Goal: Task Accomplishment & Management: Use online tool/utility

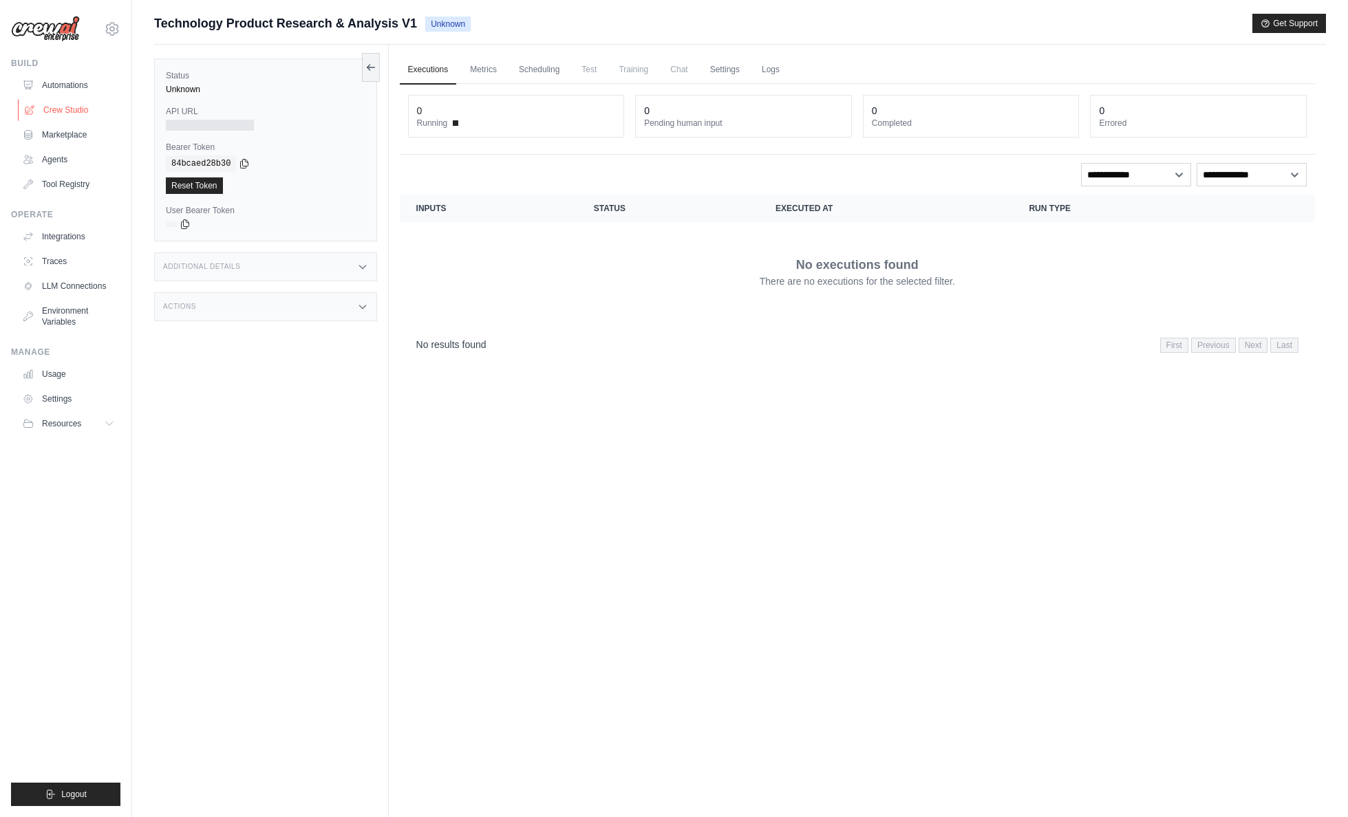
click at [54, 111] on link "Crew Studio" at bounding box center [70, 110] width 104 height 22
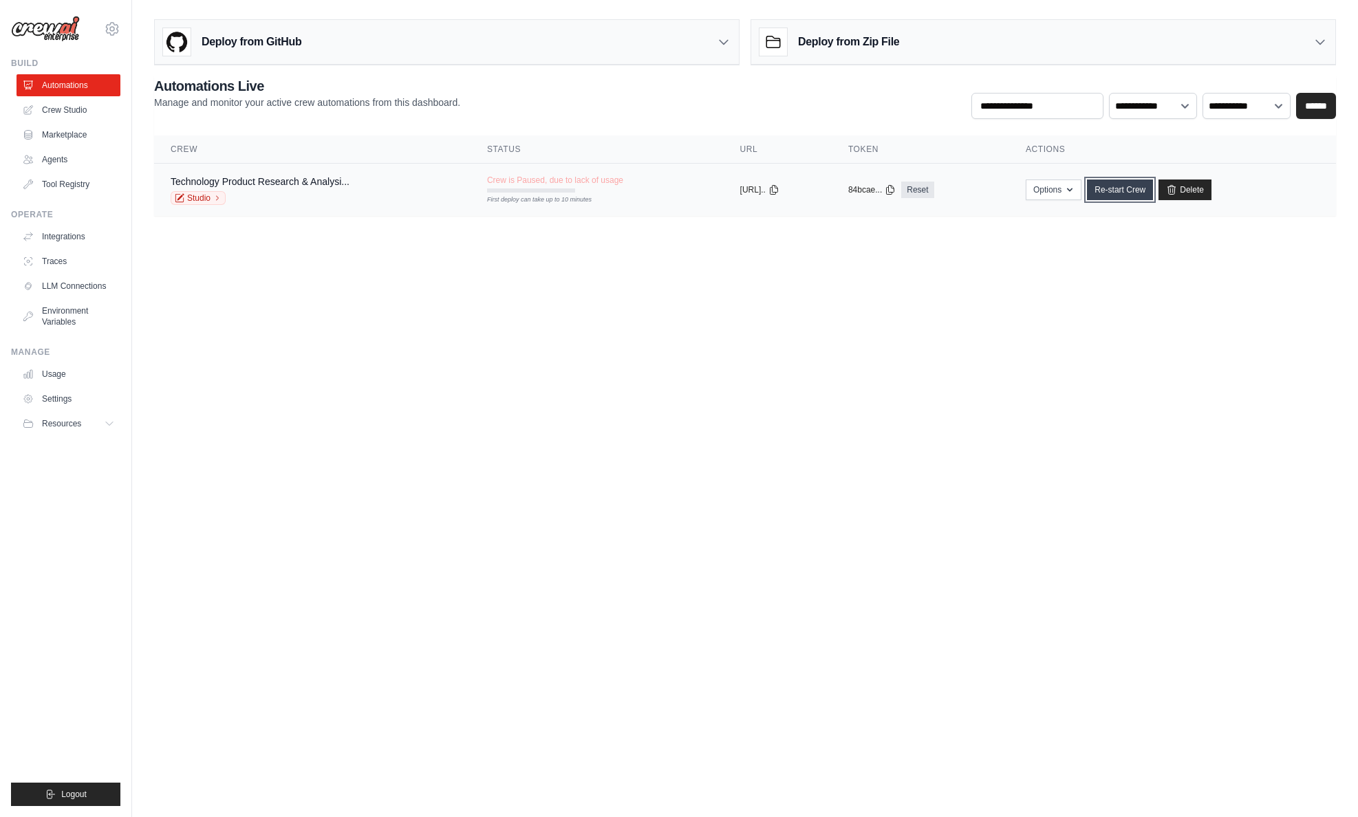
click at [1139, 195] on link "Re-start Crew" at bounding box center [1120, 190] width 66 height 21
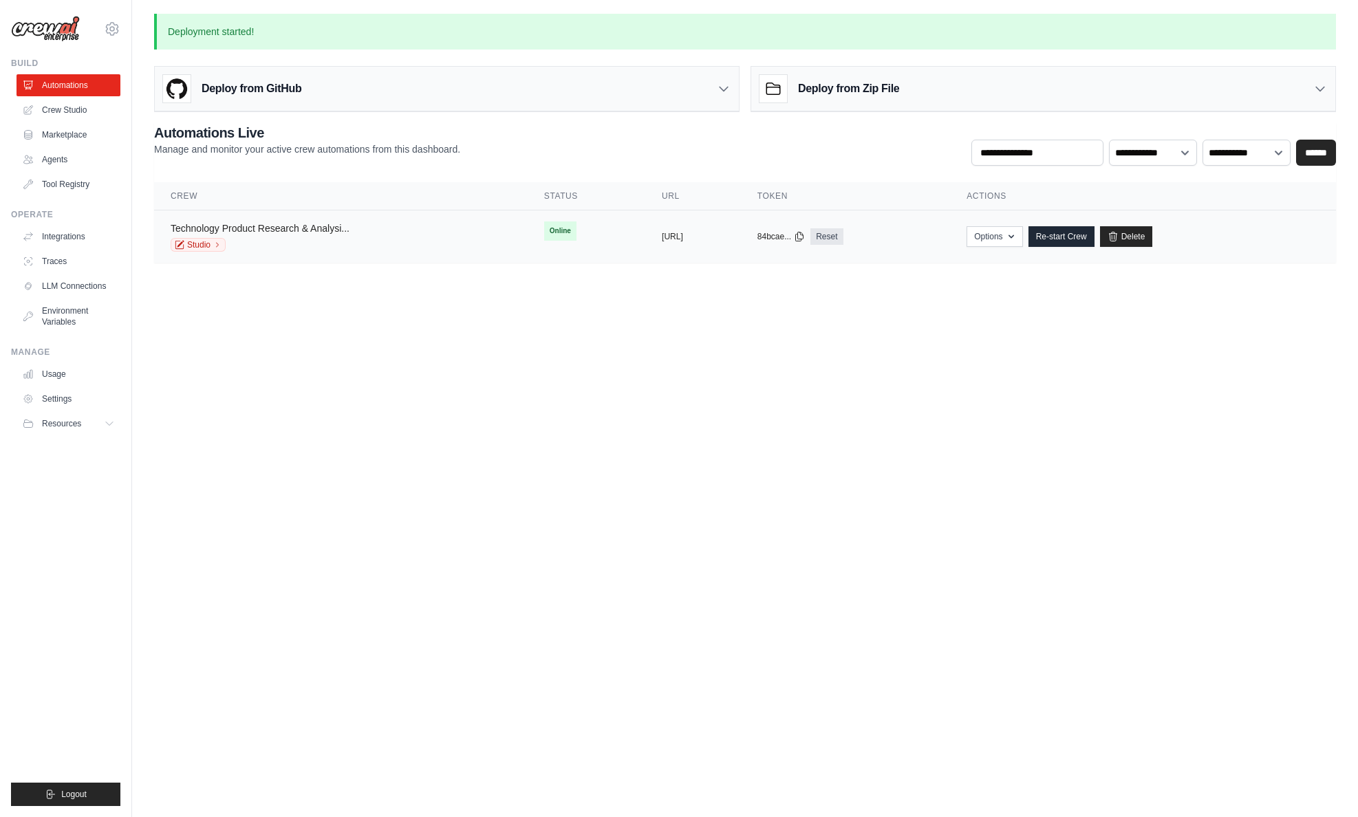
click at [284, 224] on link "Technology Product Research & Analysi..." at bounding box center [260, 228] width 179 height 11
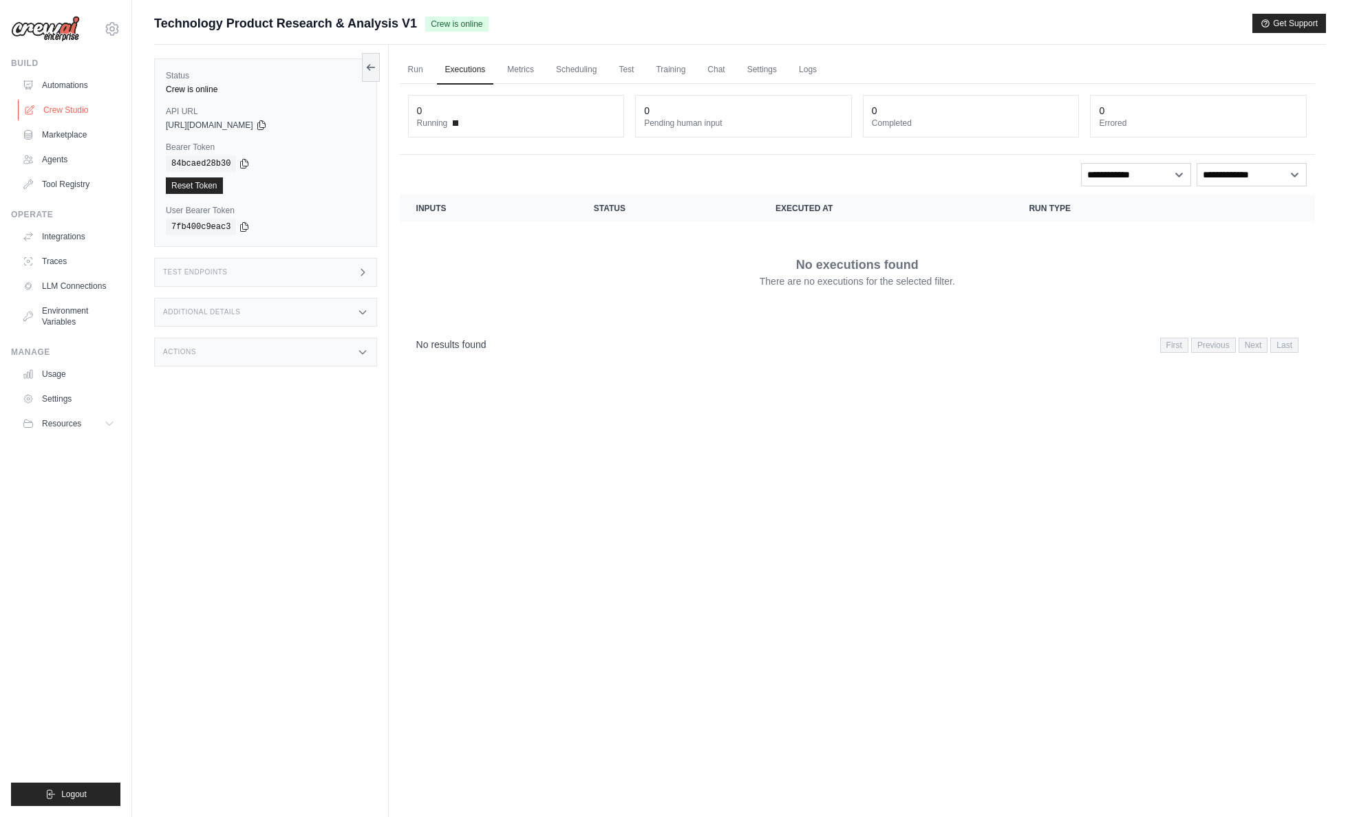
click at [63, 114] on link "Crew Studio" at bounding box center [70, 110] width 104 height 22
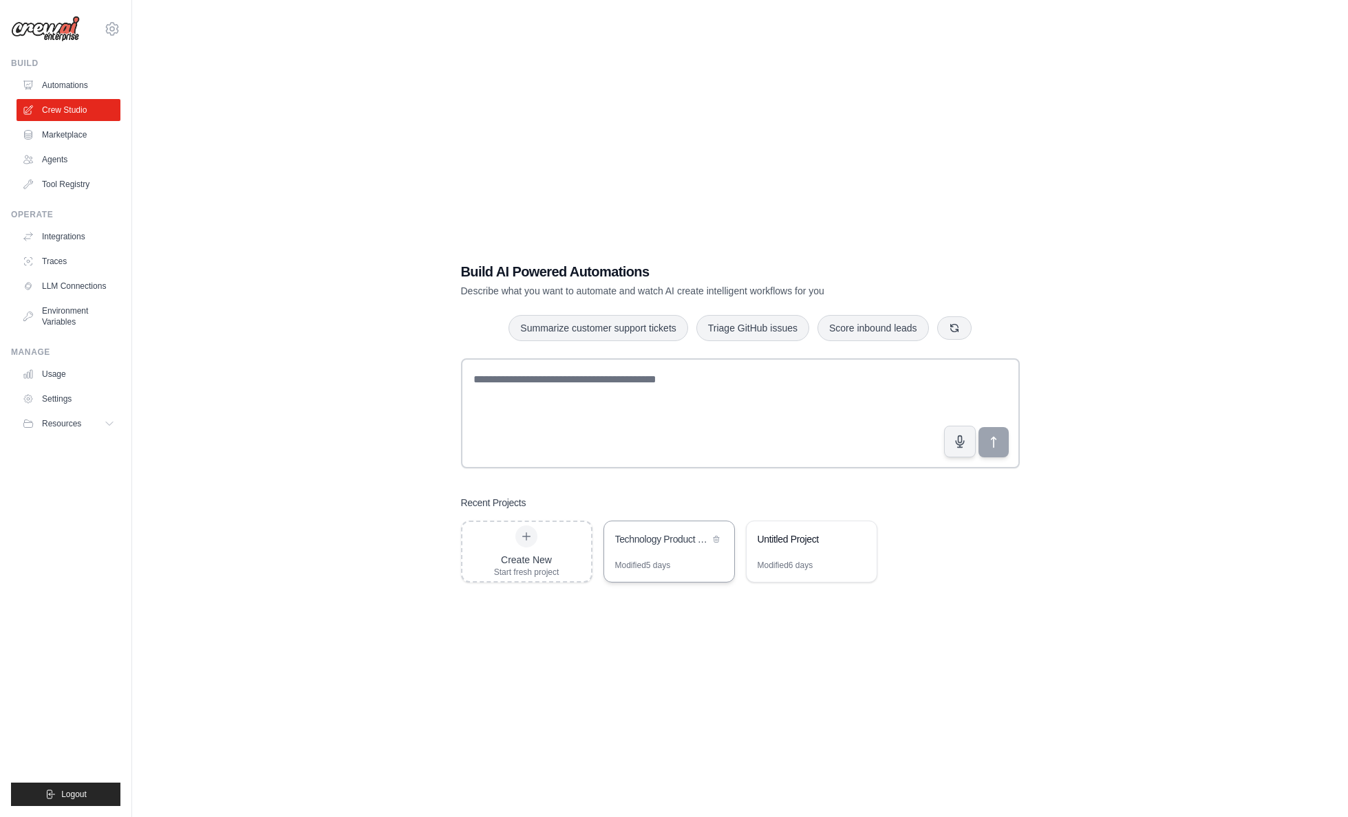
click at [686, 554] on div "Technology Product Research & Analysis" at bounding box center [669, 541] width 130 height 39
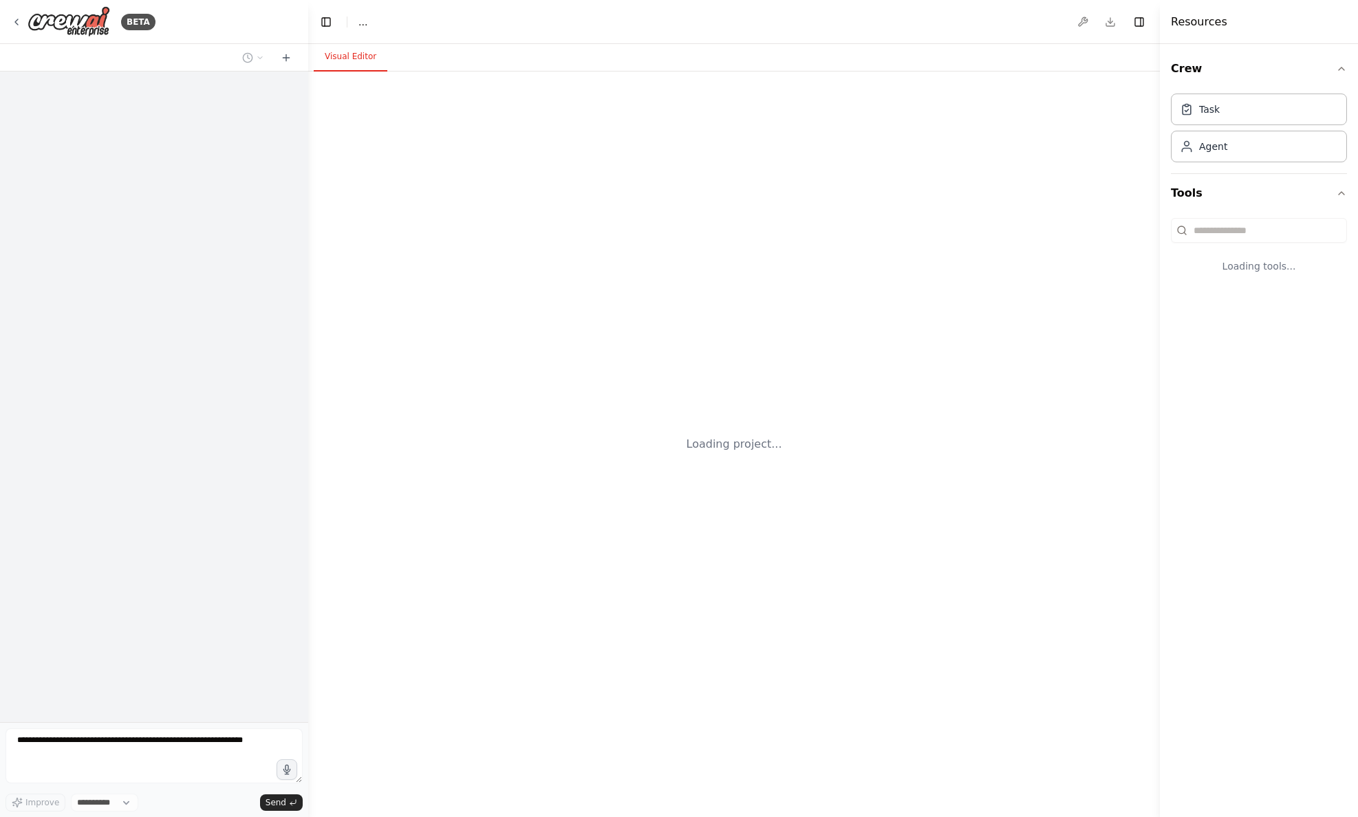
select select "****"
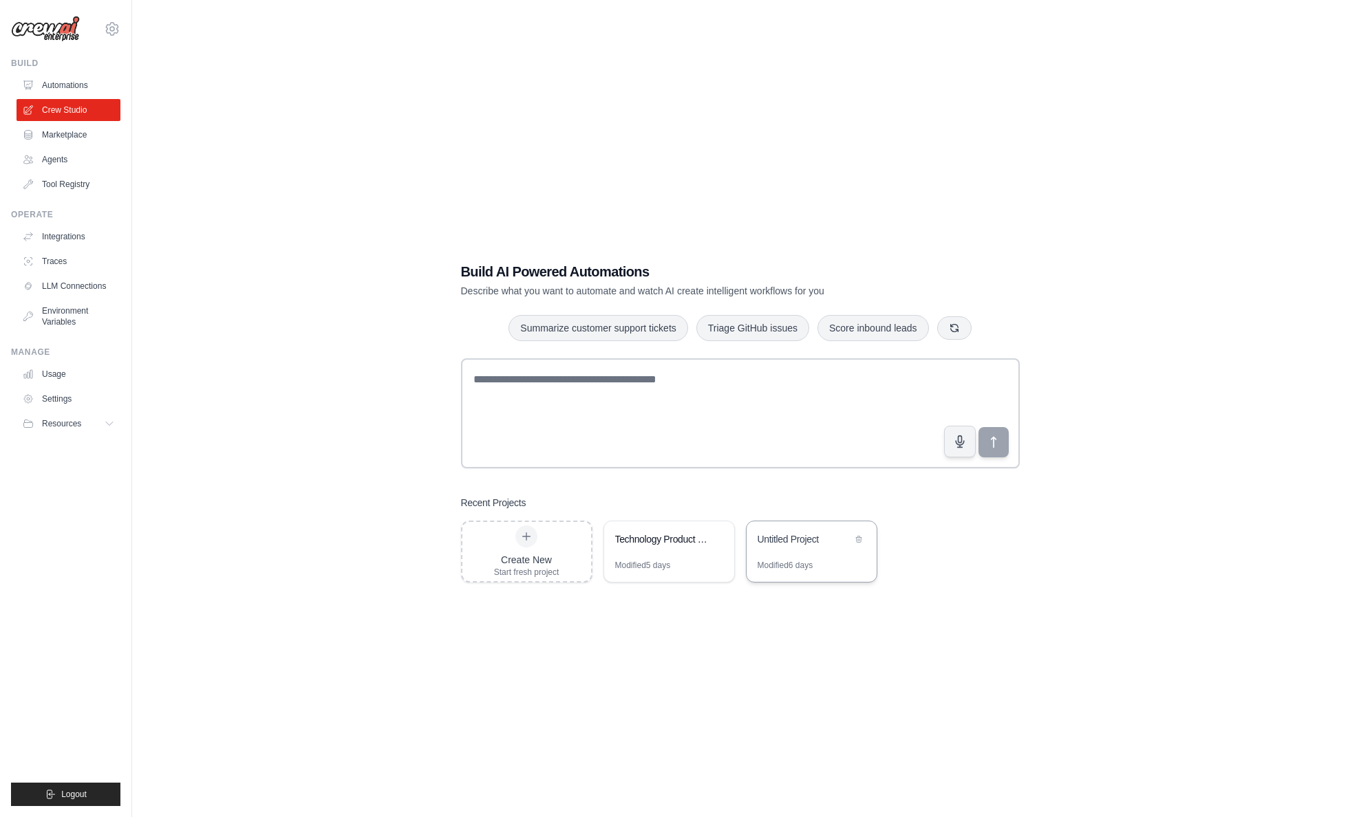
click at [808, 548] on div "Untitled Project" at bounding box center [805, 541] width 94 height 17
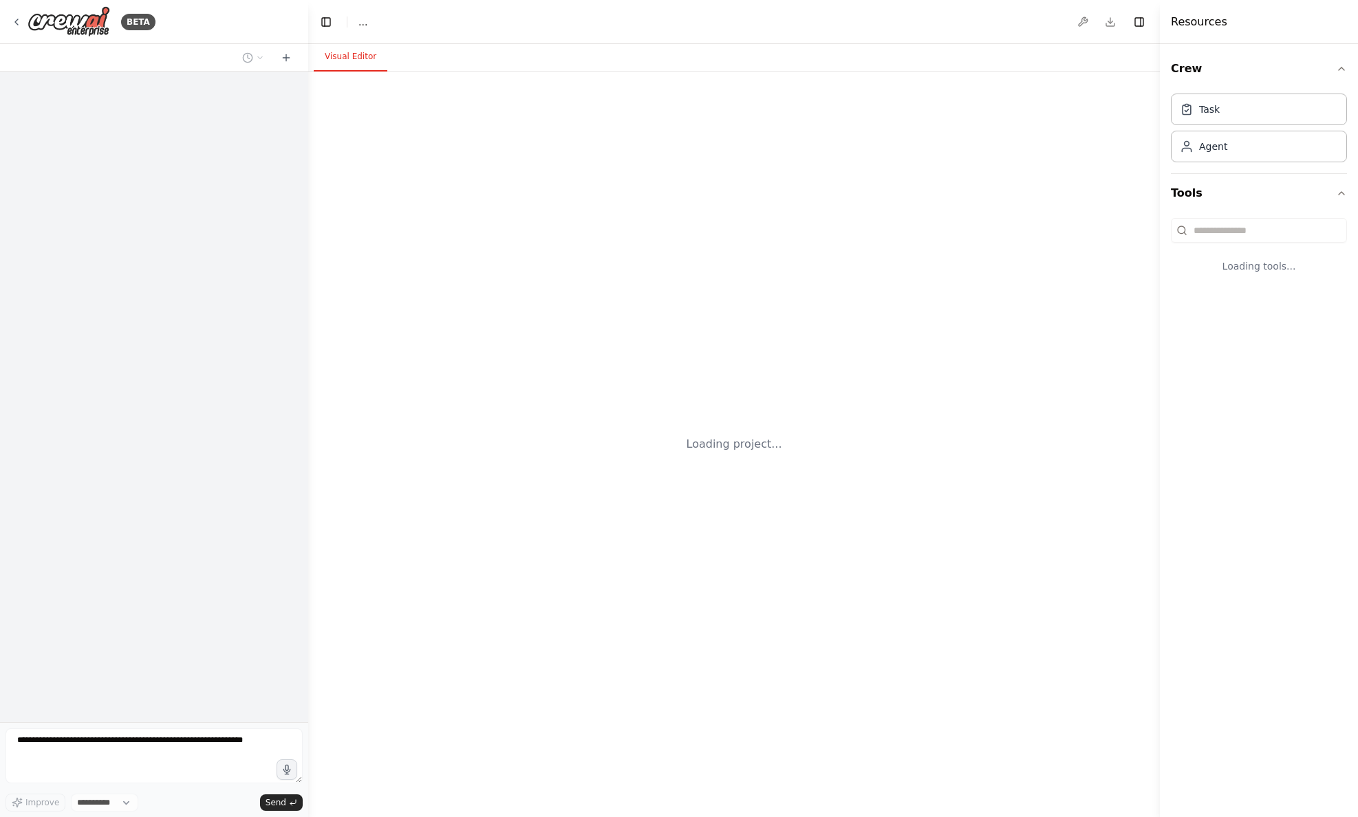
select select "****"
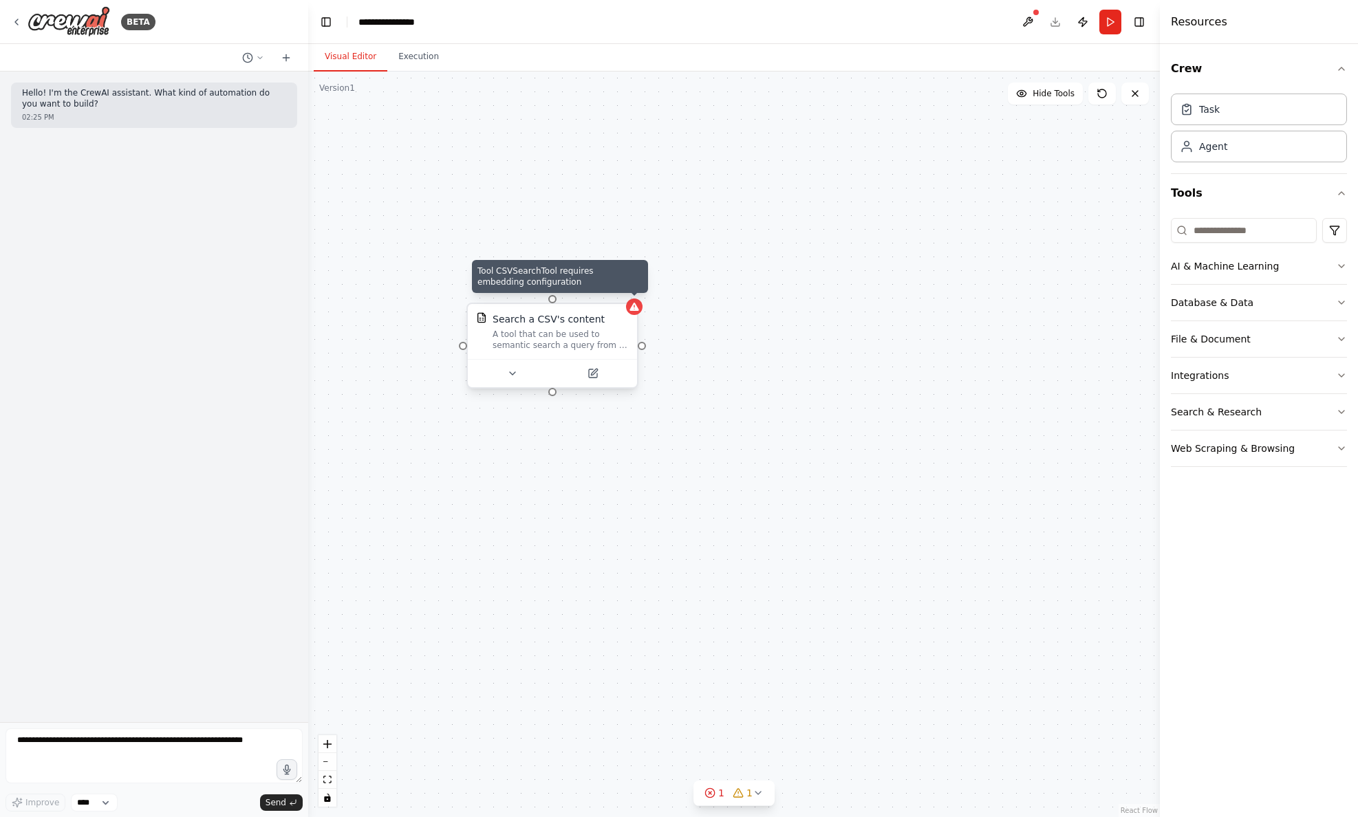
click at [631, 312] on div at bounding box center [634, 307] width 17 height 17
click at [626, 297] on button at bounding box center [627, 290] width 18 height 18
click at [582, 289] on button "Confirm" at bounding box center [588, 290] width 49 height 17
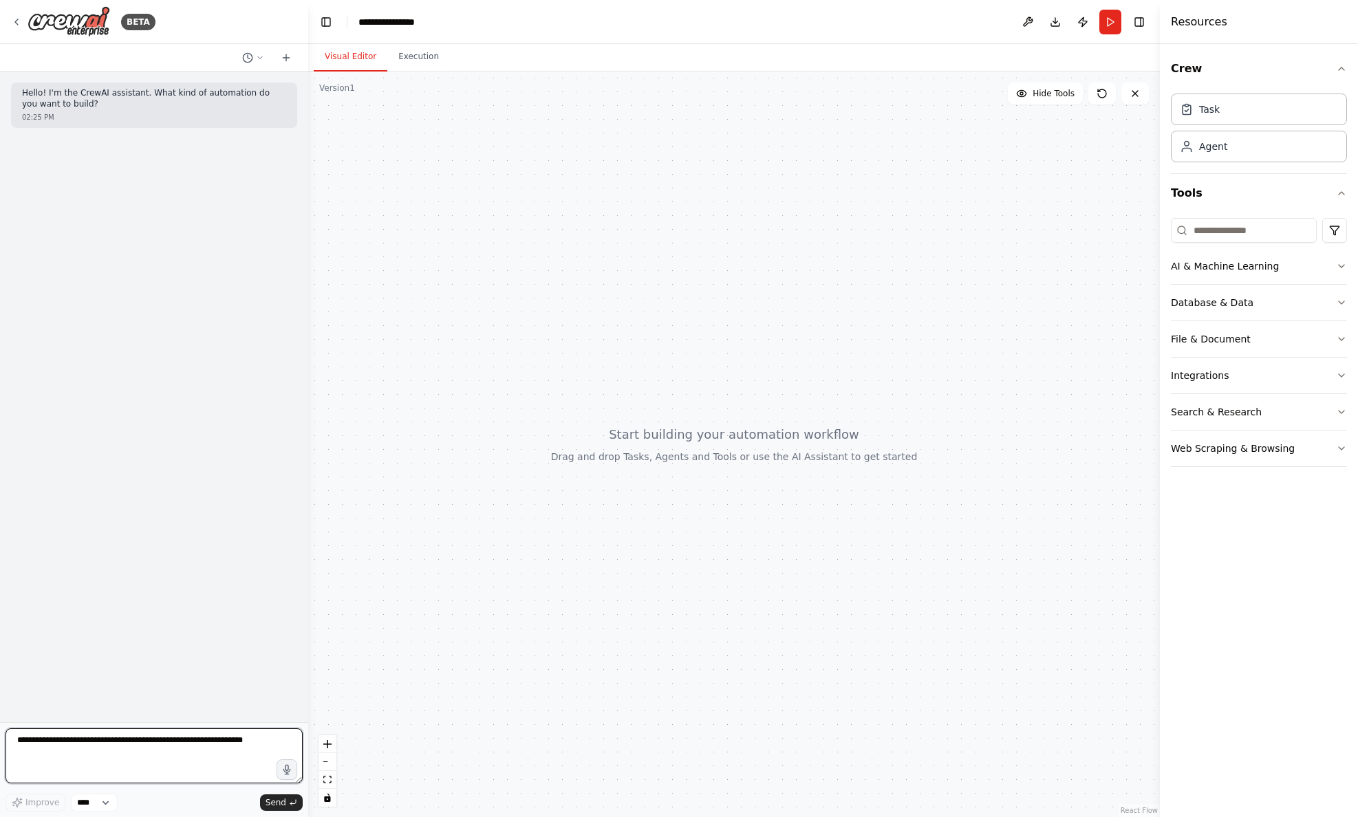
click at [94, 755] on textarea at bounding box center [154, 756] width 297 height 55
click at [250, 742] on textarea "**********" at bounding box center [154, 756] width 297 height 55
click at [161, 763] on textarea "**********" at bounding box center [154, 756] width 297 height 55
type textarea "**********"
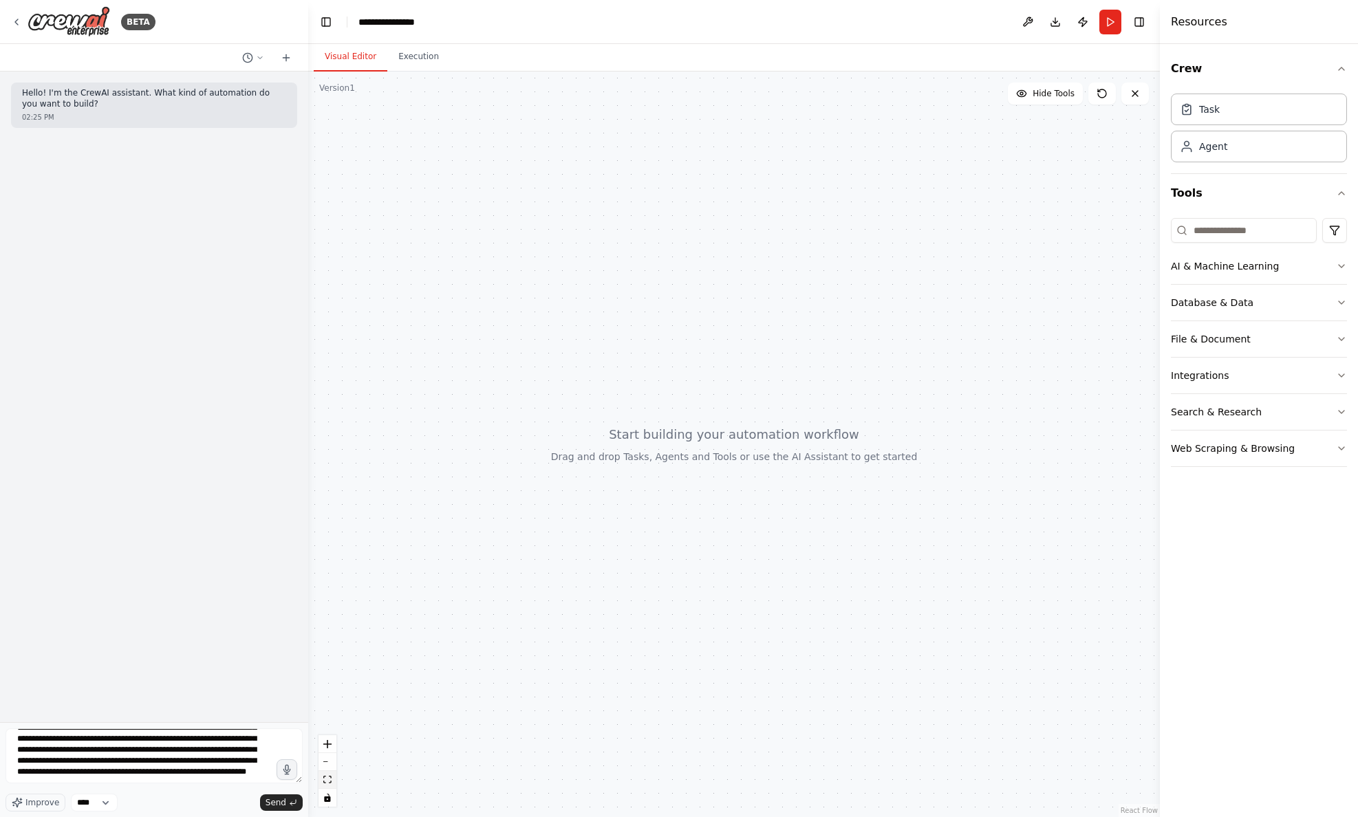
drag, startPoint x: 270, startPoint y: 796, endPoint x: 322, endPoint y: 786, distance: 52.6
click at [270, 796] on button "Send" at bounding box center [281, 803] width 43 height 17
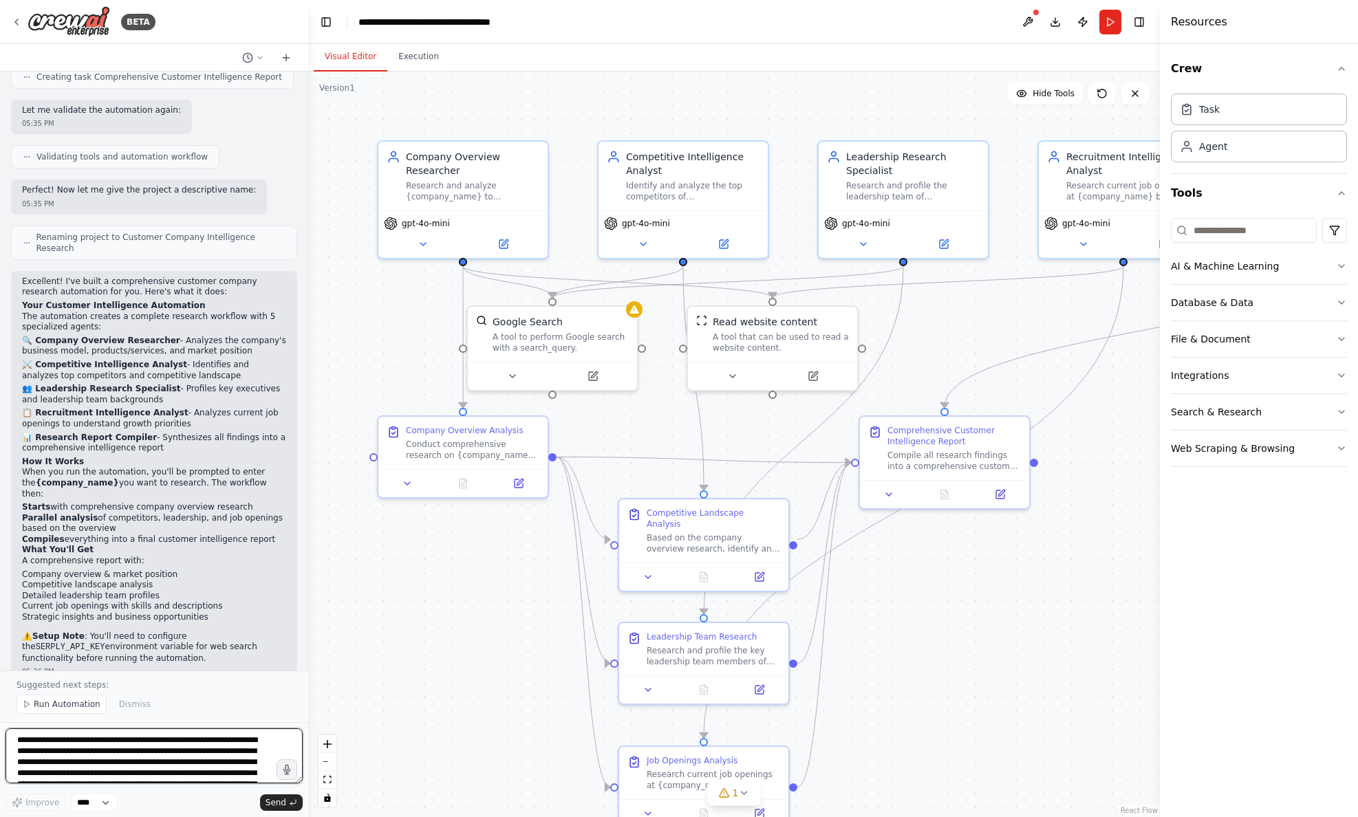
scroll to position [1164, 0]
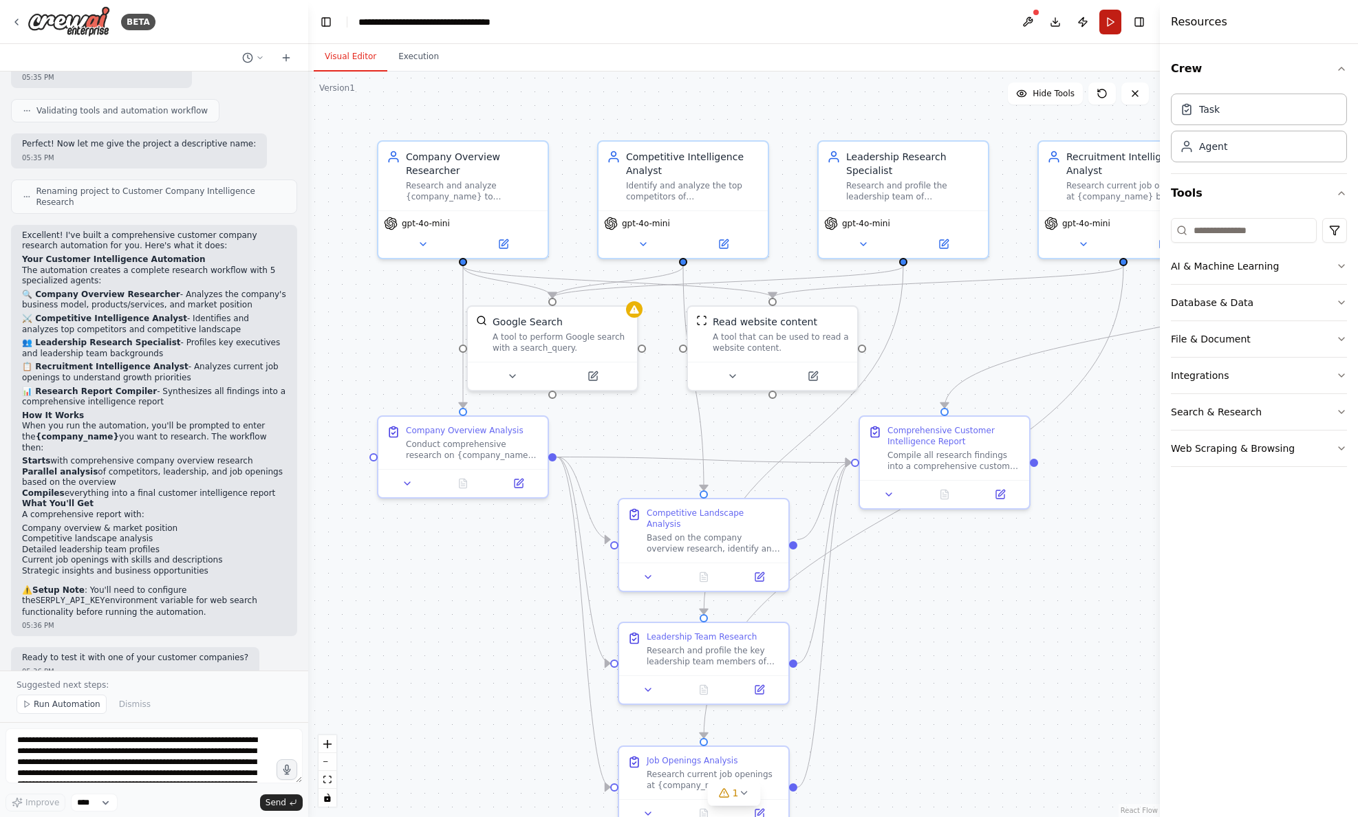
click at [1108, 25] on button "Run" at bounding box center [1111, 22] width 22 height 25
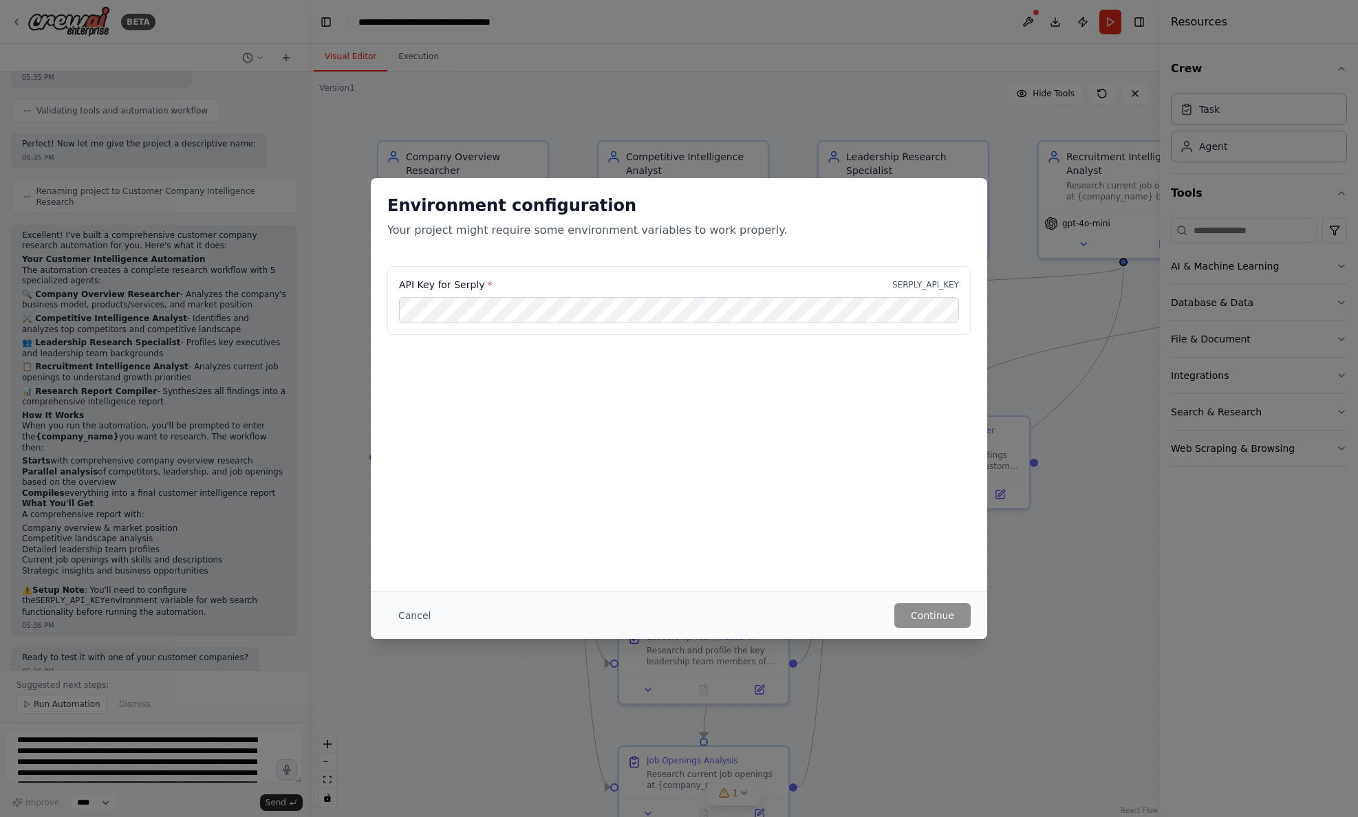
click at [411, 615] on button "Cancel" at bounding box center [414, 615] width 54 height 25
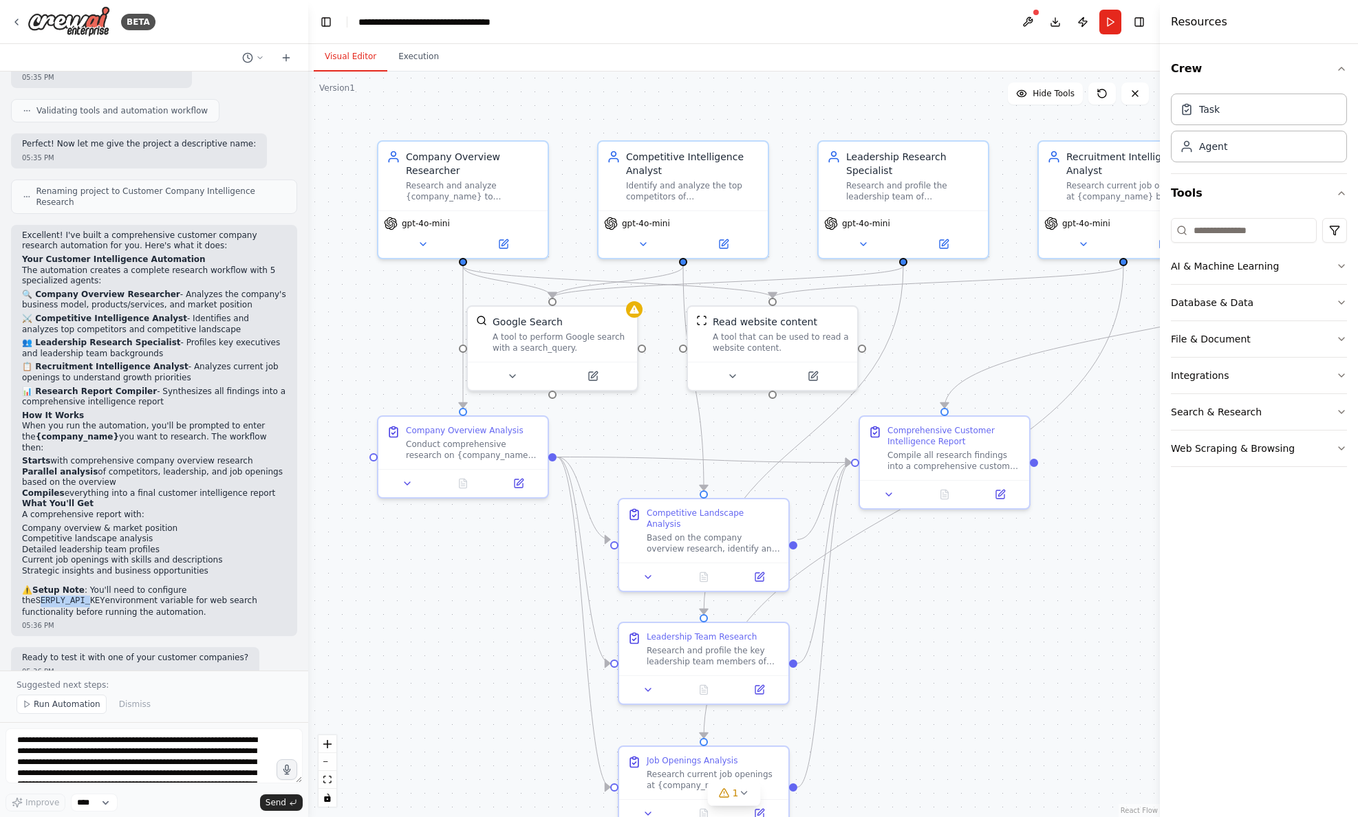
drag, startPoint x: 195, startPoint y: 568, endPoint x: 239, endPoint y: 569, distance: 44.1
click at [105, 597] on code "SERPLY_API_KEY" at bounding box center [70, 602] width 69 height 10
drag, startPoint x: 193, startPoint y: 568, endPoint x: 263, endPoint y: 568, distance: 69.5
click at [264, 586] on p "⚠️ Setup Note : You'll need to configure the SERPLY_API_KEY environment variabl…" at bounding box center [154, 602] width 264 height 33
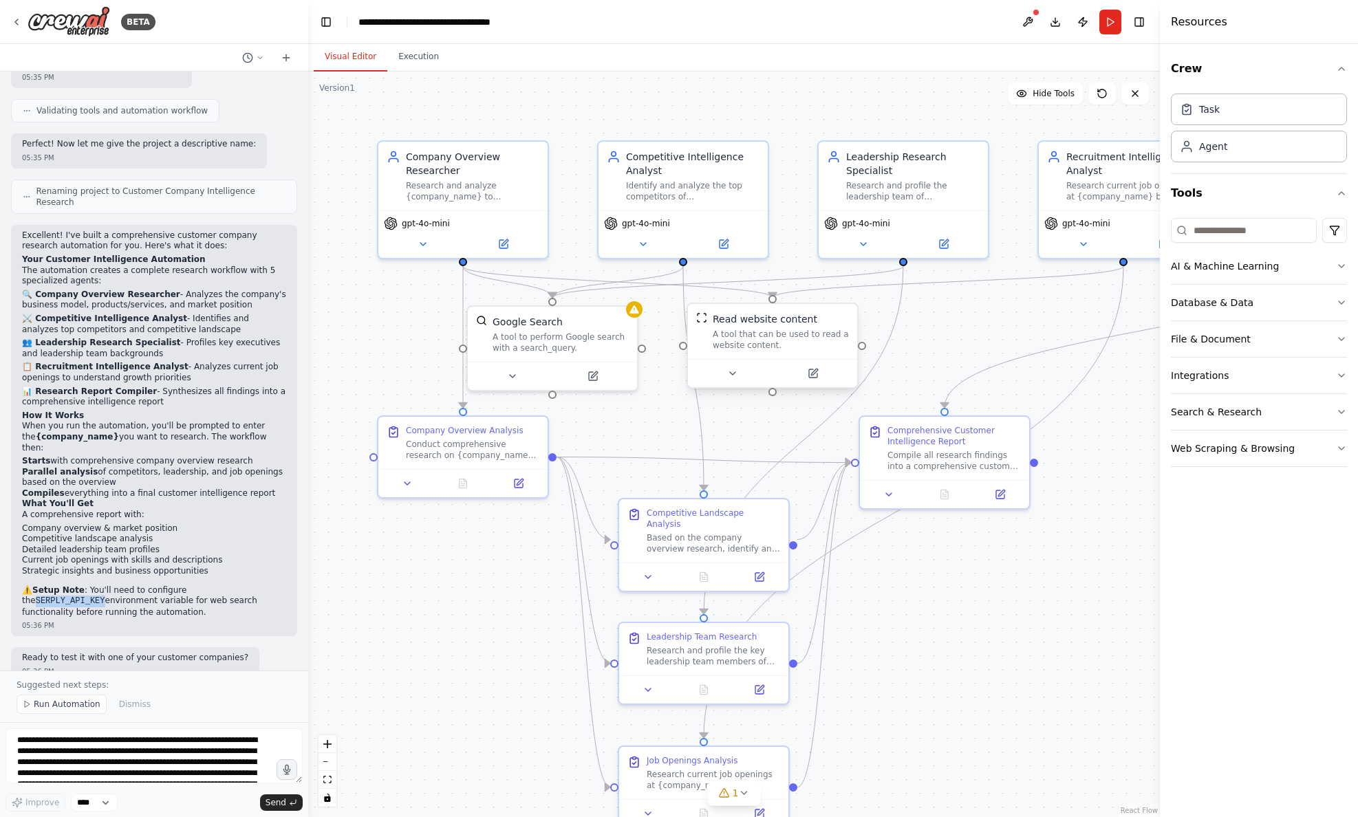
copy code "SERPLY_API_KEY"
click at [1106, 25] on button "Run" at bounding box center [1111, 22] width 22 height 25
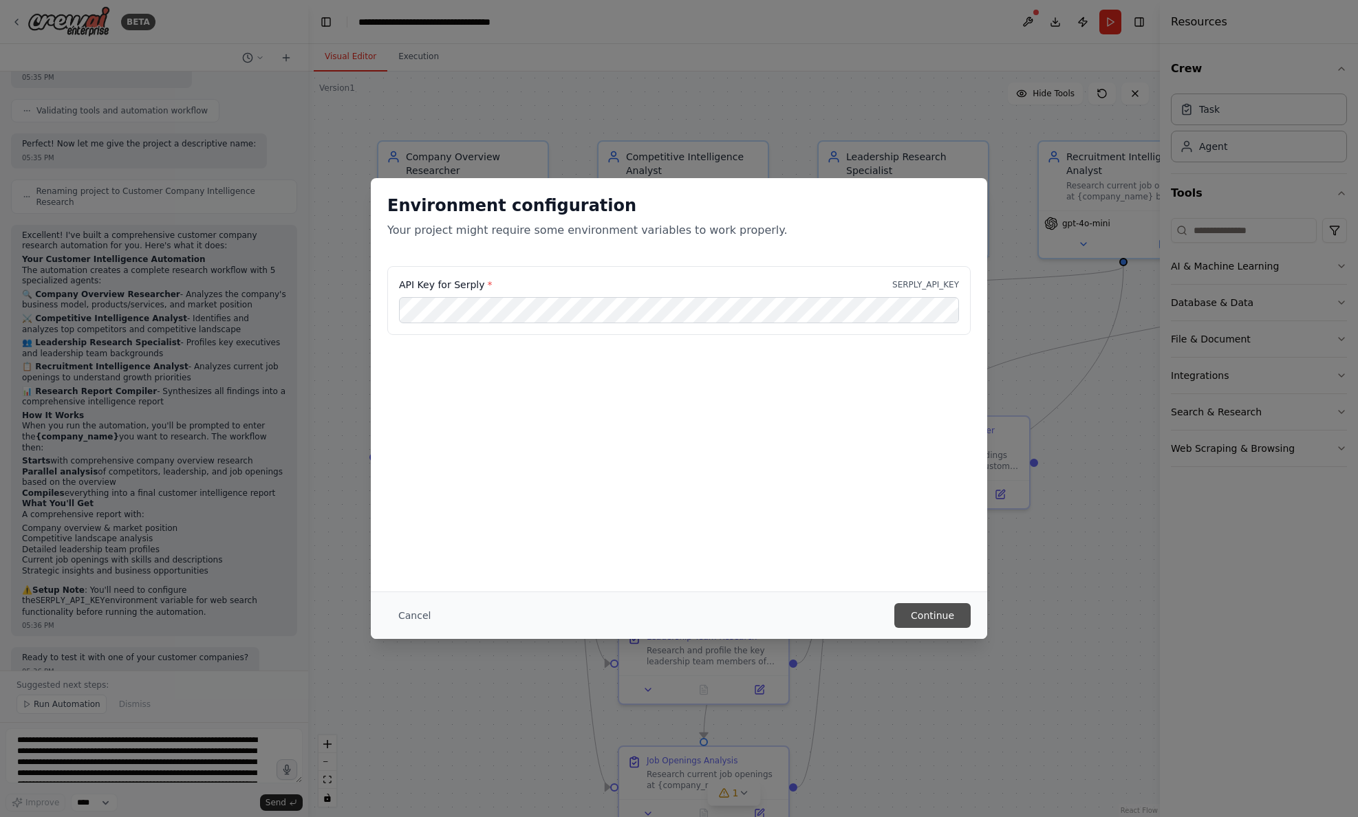
click at [930, 612] on button "Continue" at bounding box center [932, 615] width 76 height 25
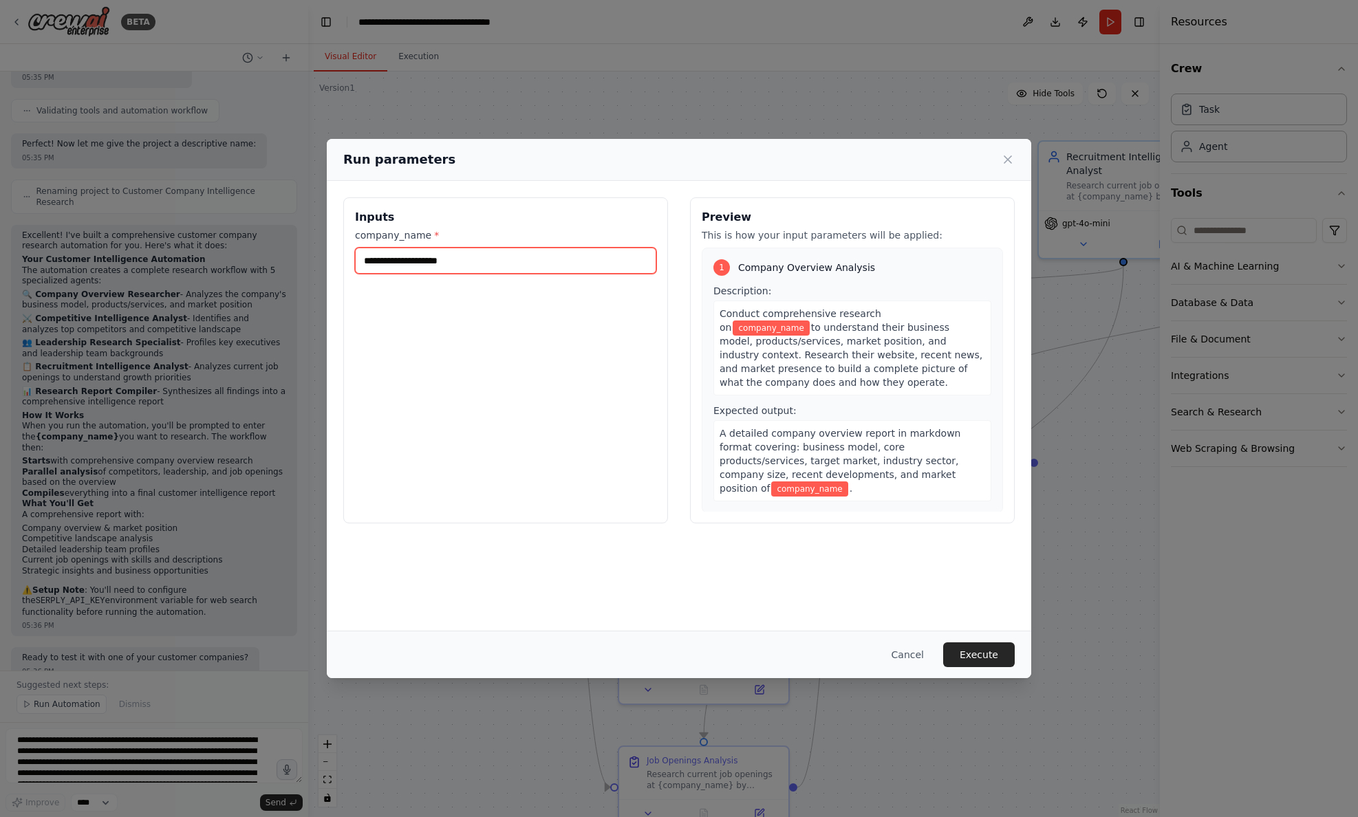
click at [441, 260] on input "company_name *" at bounding box center [505, 261] width 301 height 26
type input "*********"
click at [972, 654] on button "Execute" at bounding box center [979, 655] width 72 height 25
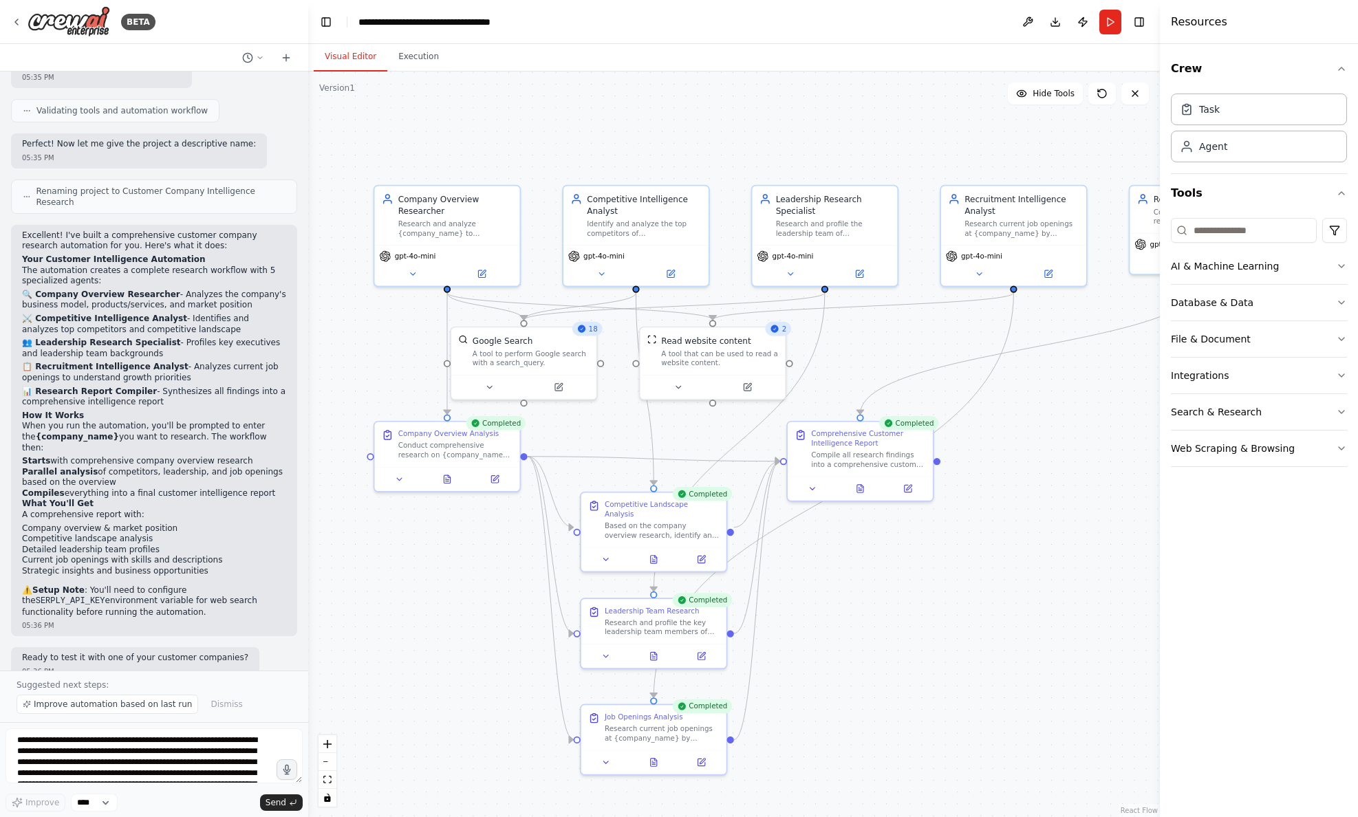
drag, startPoint x: 1033, startPoint y: 594, endPoint x: 947, endPoint y: 570, distance: 88.7
click at [936, 581] on div ".deletable-edge-delete-btn { width: 20px; height: 20px; border: 0px solid #ffff…" at bounding box center [734, 445] width 852 height 746
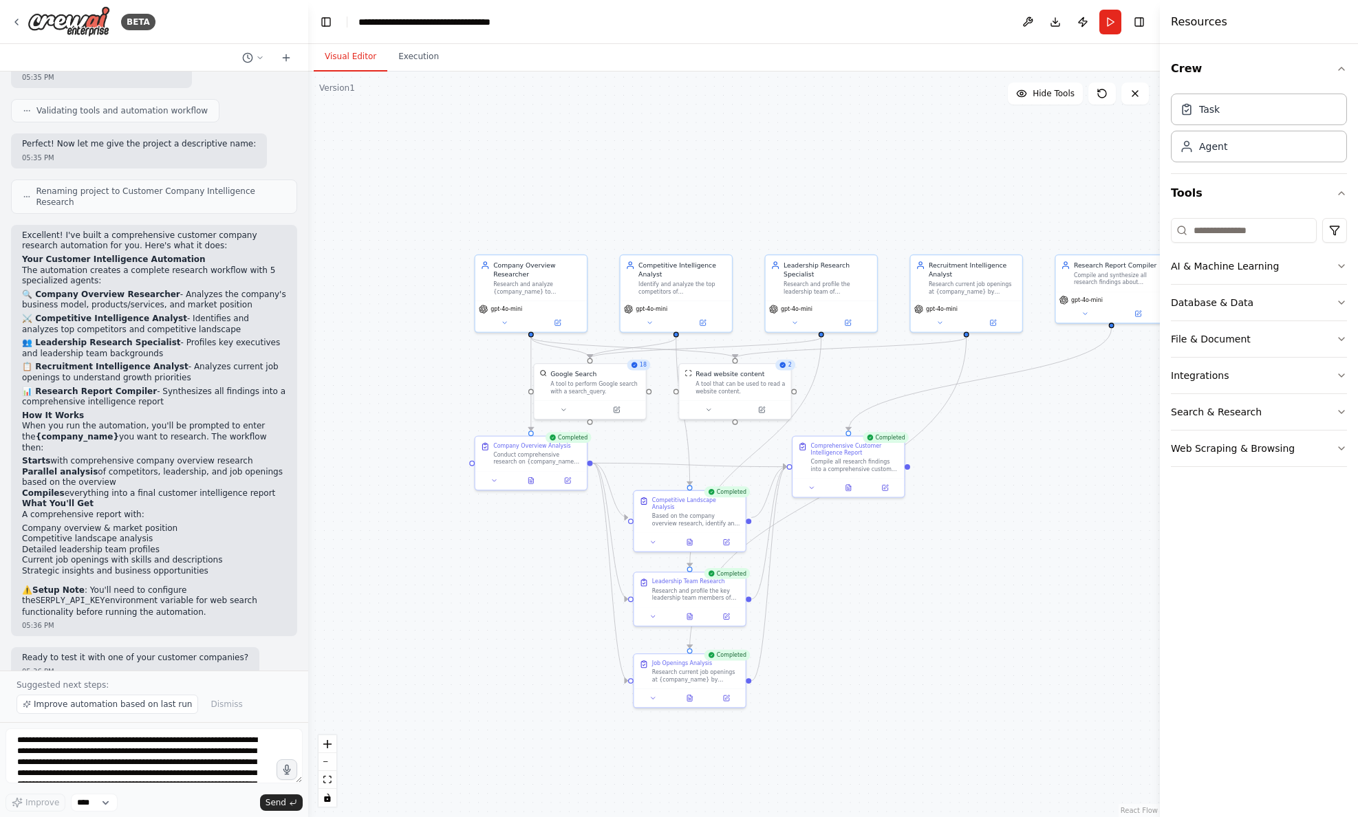
drag, startPoint x: 1030, startPoint y: 539, endPoint x: 993, endPoint y: 525, distance: 39.9
click at [993, 525] on div ".deletable-edge-delete-btn { width: 20px; height: 20px; border: 0px solid #ffff…" at bounding box center [734, 445] width 852 height 746
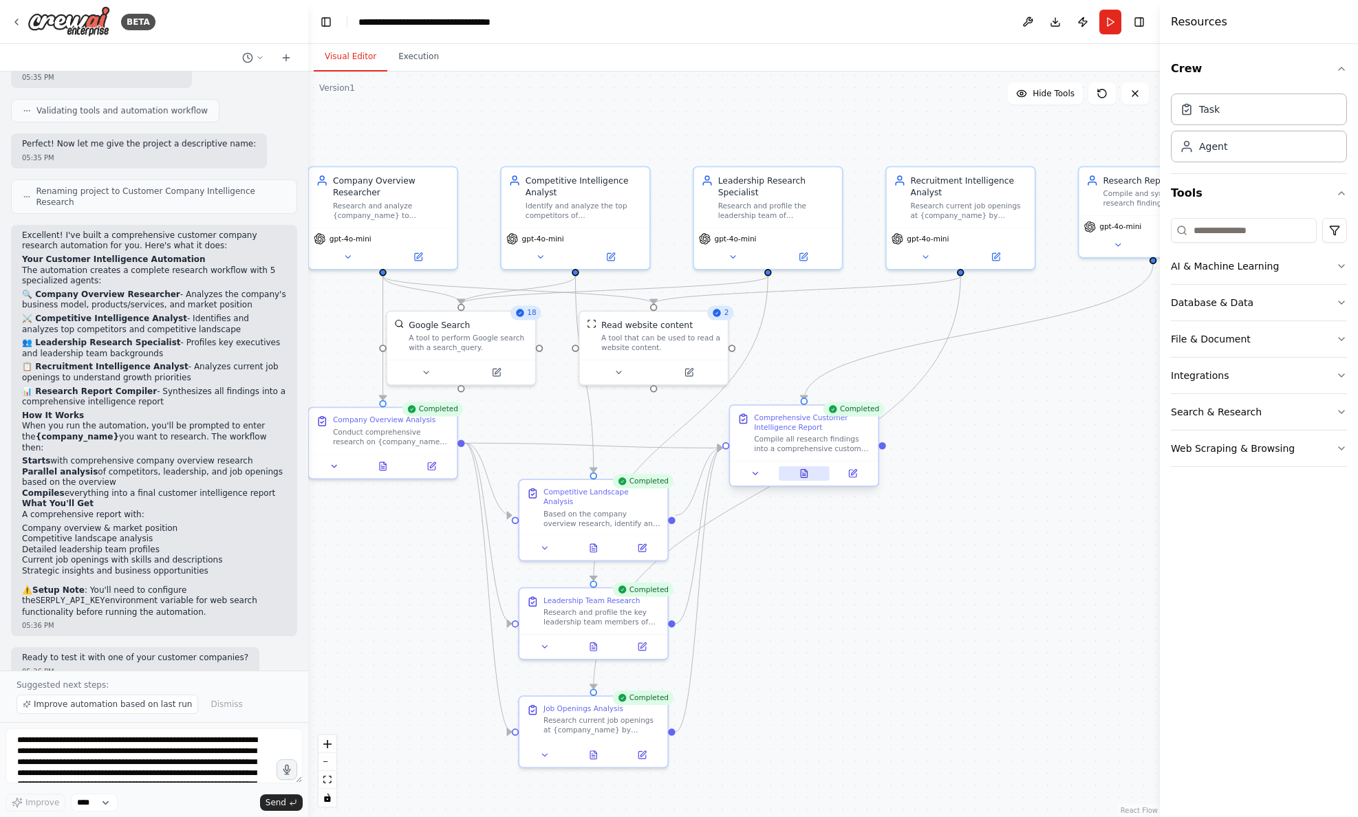
click at [806, 478] on icon at bounding box center [804, 474] width 6 height 8
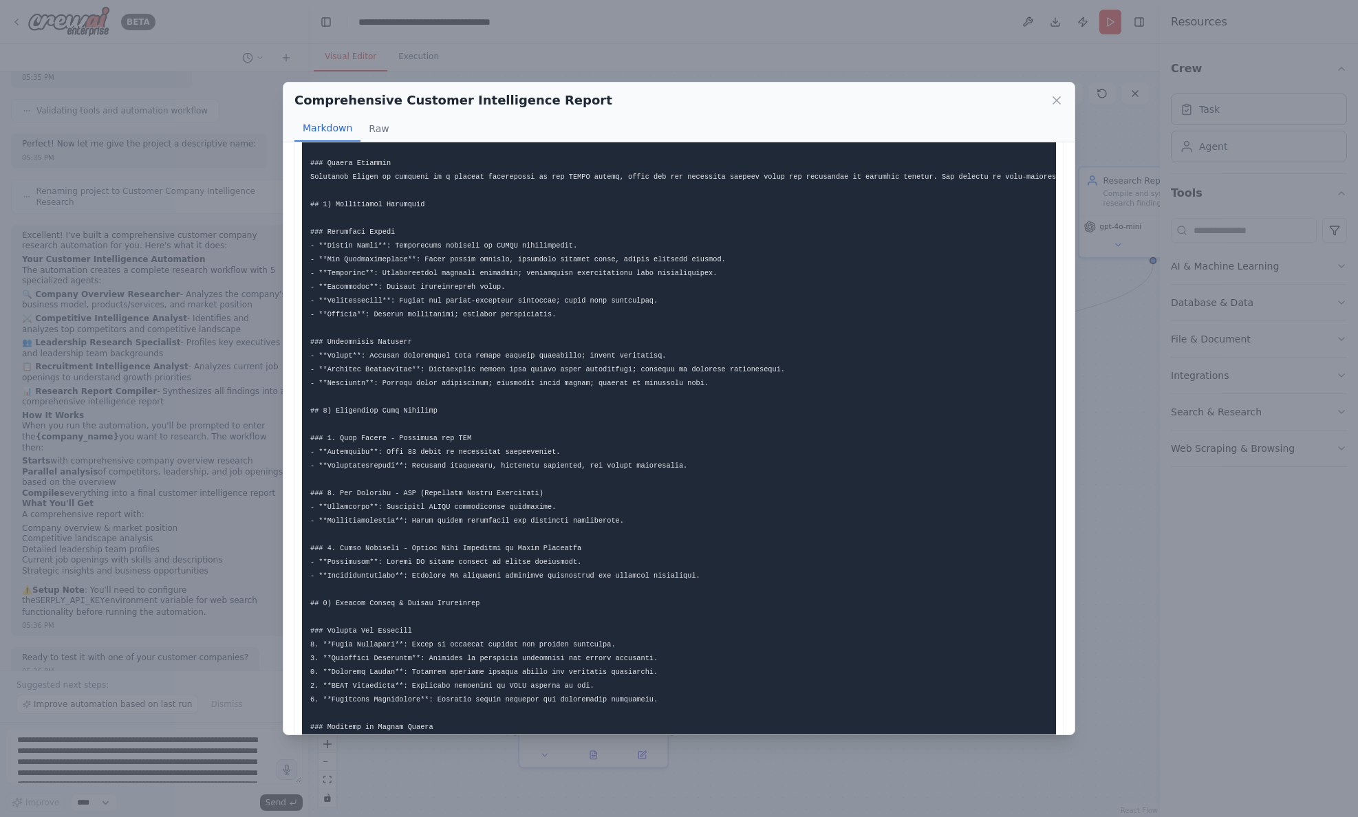
scroll to position [283, 0]
click at [1060, 100] on icon at bounding box center [1057, 101] width 14 height 14
